Goal: Task Accomplishment & Management: Manage account settings

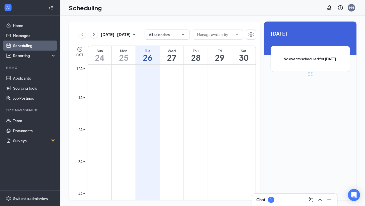
scroll to position [247, 0]
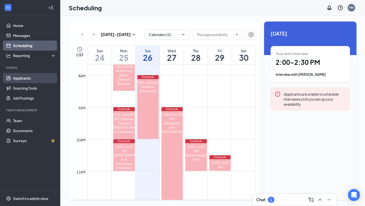
click at [26, 82] on link "Applicants" at bounding box center [34, 78] width 43 height 10
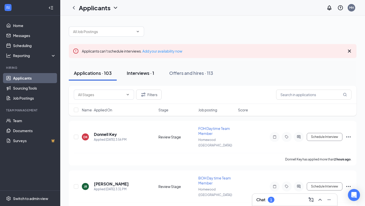
click at [142, 73] on div "Interviews · 1" at bounding box center [140, 73] width 27 height 6
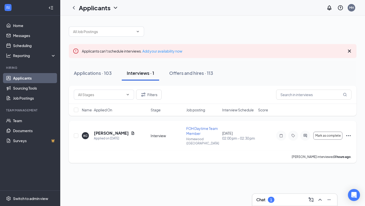
click at [346, 134] on icon "Ellipses" at bounding box center [348, 136] width 6 height 6
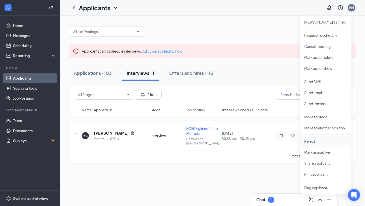
click at [312, 140] on p "Reject" at bounding box center [325, 141] width 43 height 5
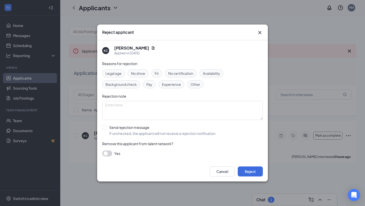
click at [156, 74] on span "Fit" at bounding box center [157, 74] width 4 height 6
click at [250, 173] on button "Reject" at bounding box center [250, 172] width 25 height 10
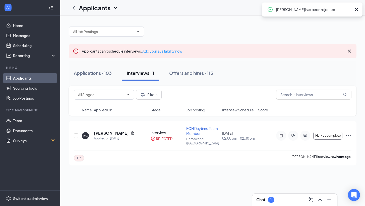
click at [286, 198] on div "Chat 1" at bounding box center [294, 200] width 77 height 8
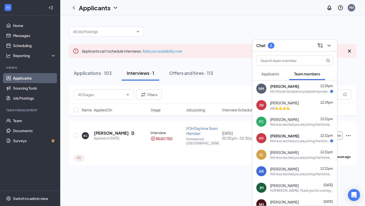
click at [294, 92] on div "Hiii! Would I be able to schedule my orientation another day? Because I have co…" at bounding box center [300, 92] width 60 height 4
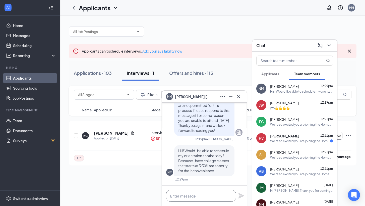
click at [183, 199] on textarea at bounding box center [201, 196] width 70 height 12
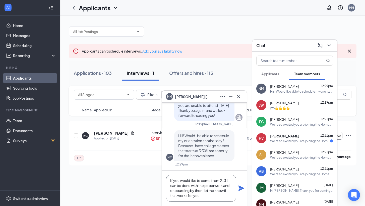
scroll to position [1, 0]
type textarea "If you would like to come from 2-3 I can be done with the paperwork and onboard…"
click at [240, 190] on icon "Plane" at bounding box center [241, 189] width 6 height 6
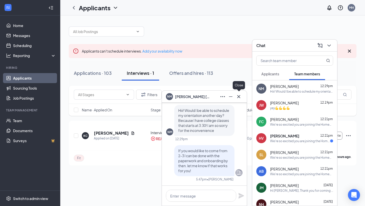
click at [240, 96] on icon "Cross" at bounding box center [238, 96] width 3 height 3
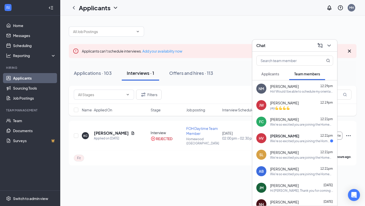
click at [306, 139] on div "[PERSON_NAME] 12:21pm We're so excited you are joining the Homewood ([GEOGRAPHI…" at bounding box center [301, 139] width 63 height 10
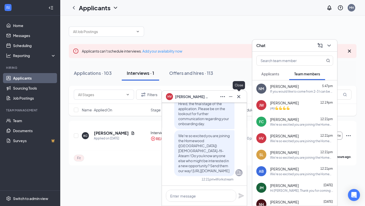
click at [238, 97] on icon "Cross" at bounding box center [238, 96] width 3 height 3
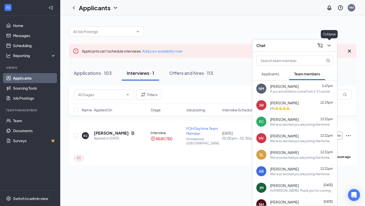
click at [330, 44] on icon "ChevronDown" at bounding box center [329, 46] width 6 height 6
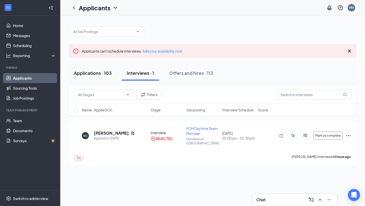
click at [94, 72] on div "Applications · 103" at bounding box center [93, 73] width 38 height 6
